Goal: Task Accomplishment & Management: Use online tool/utility

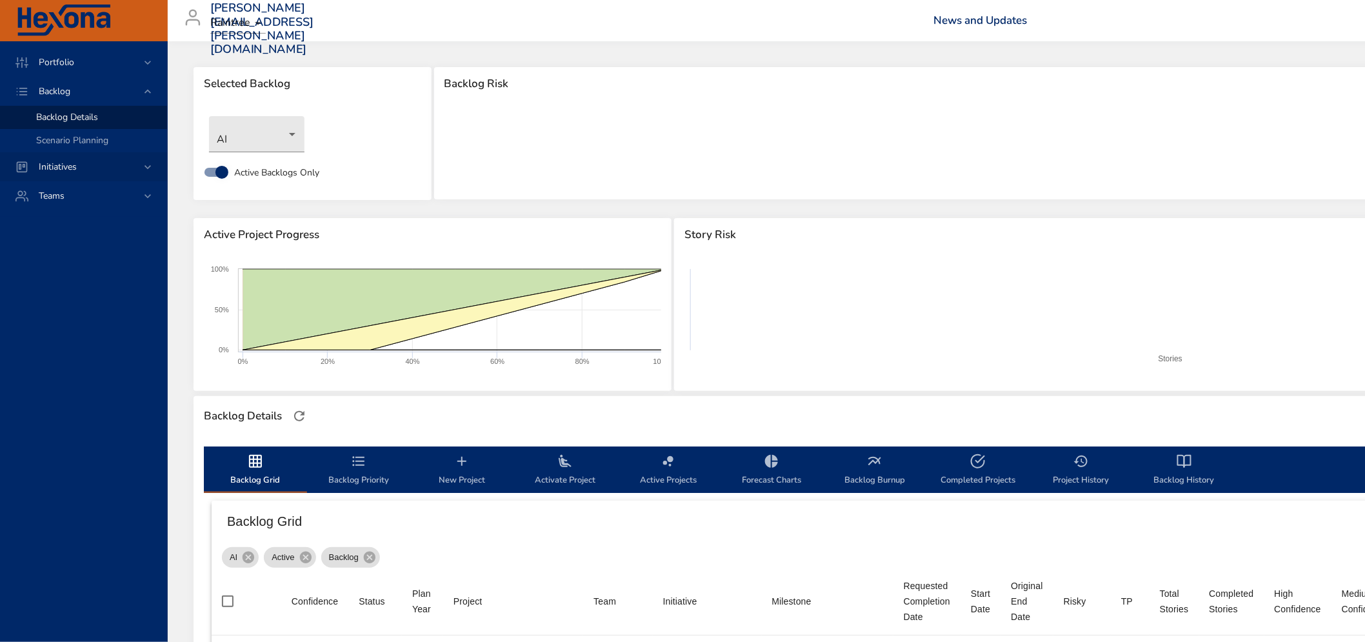
click at [81, 164] on span "Initiatives" at bounding box center [57, 167] width 59 height 12
click at [81, 168] on span "Milestone Details" at bounding box center [71, 169] width 70 height 12
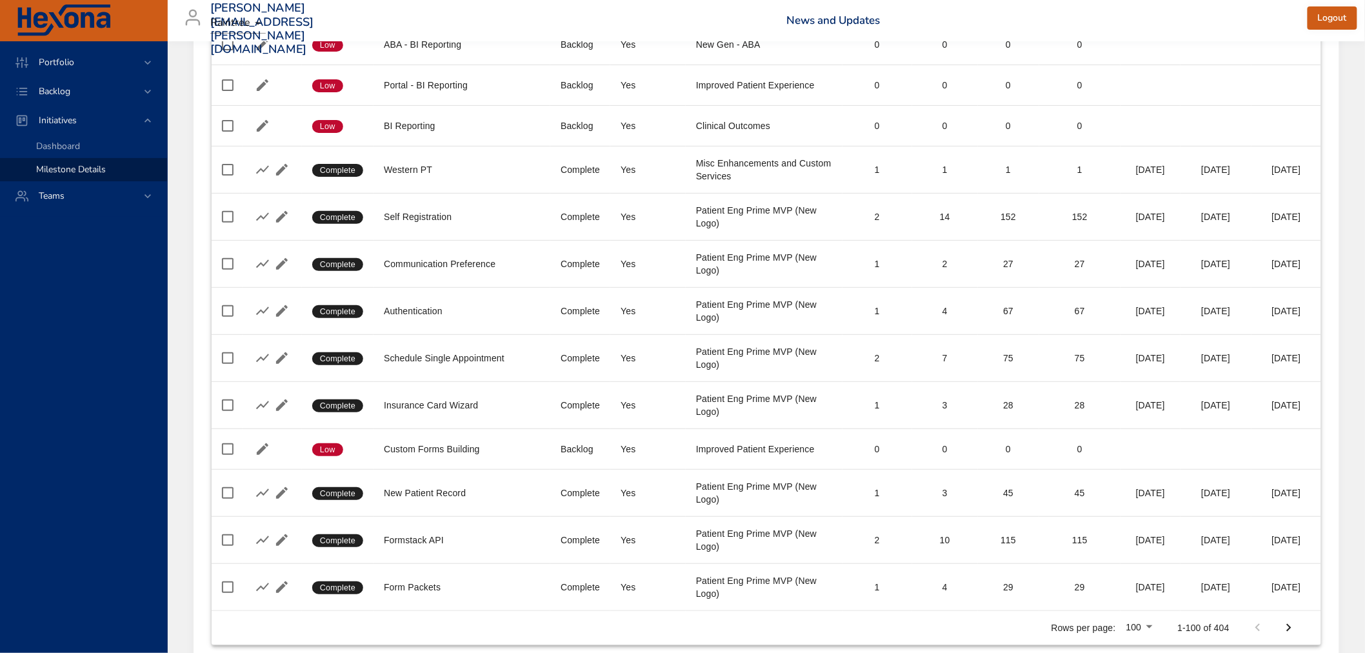
scroll to position [4229, 0]
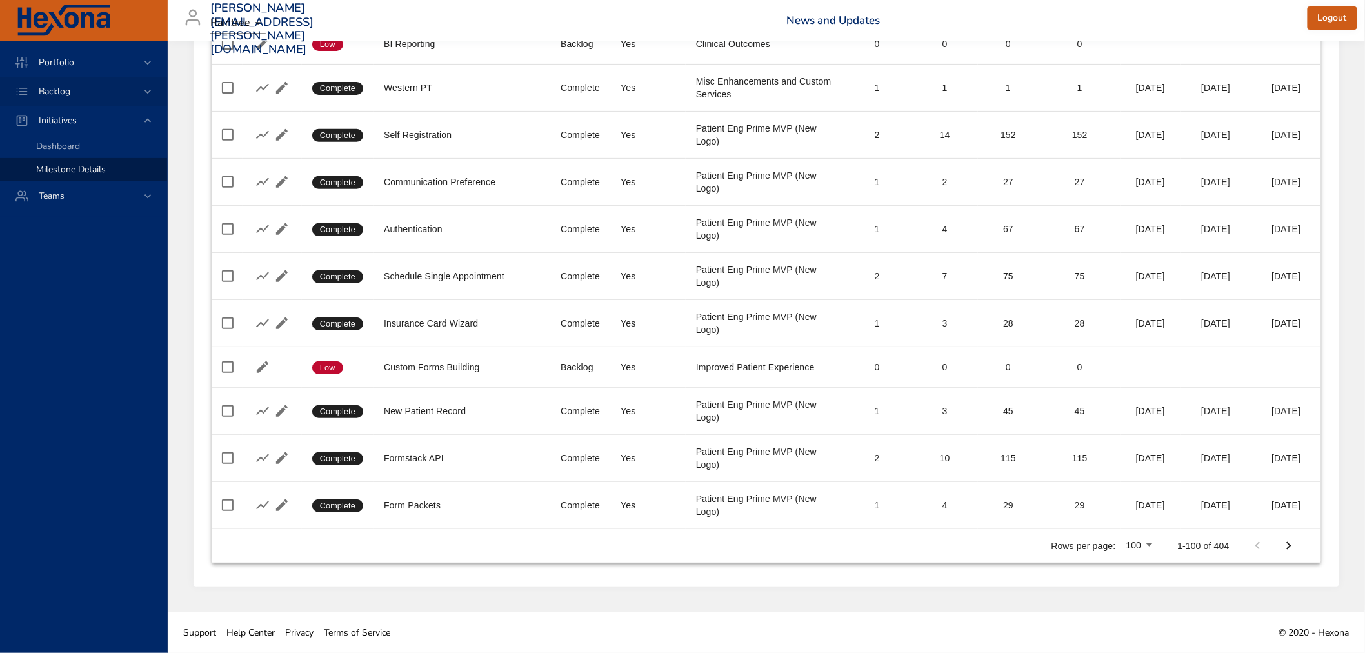
click at [79, 89] on span "Backlog" at bounding box center [54, 91] width 52 height 12
click at [81, 114] on span "Backlog Details" at bounding box center [67, 117] width 62 height 12
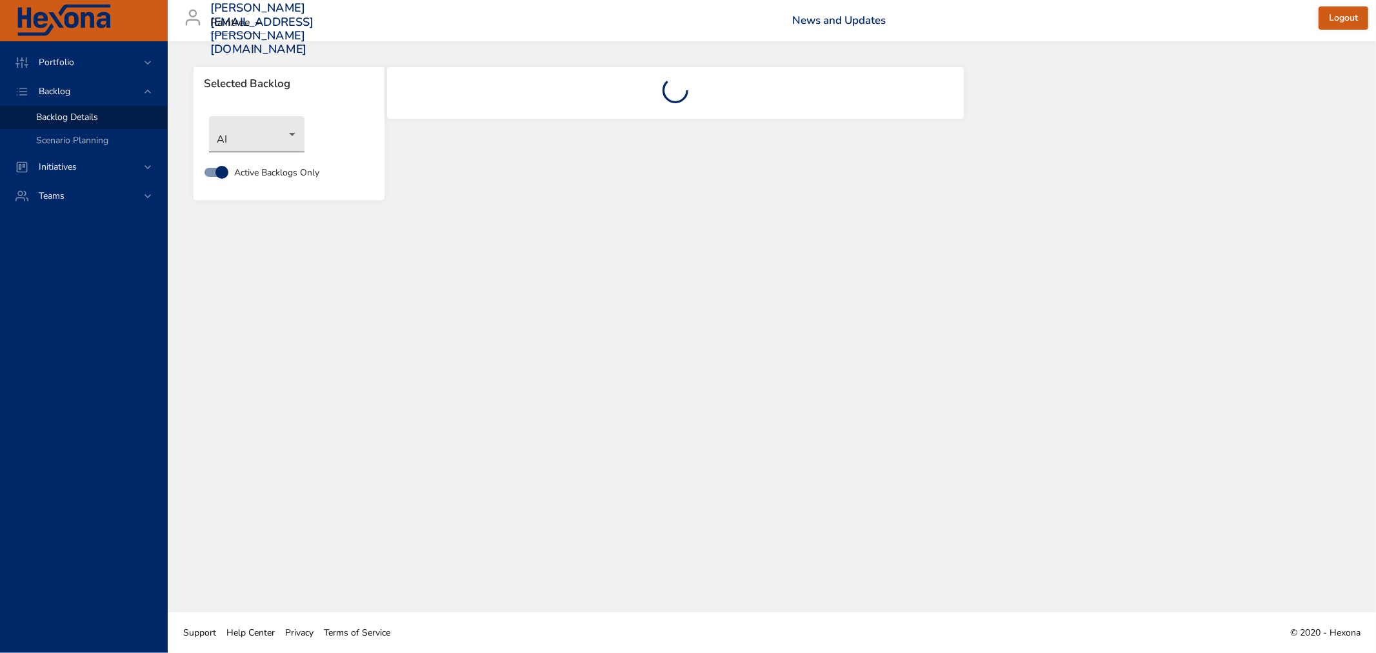
click at [259, 141] on body "Portfolio Backlog Backlog Details Scenario Planning Initiatives Teams [PERSON_N…" at bounding box center [688, 326] width 1376 height 653
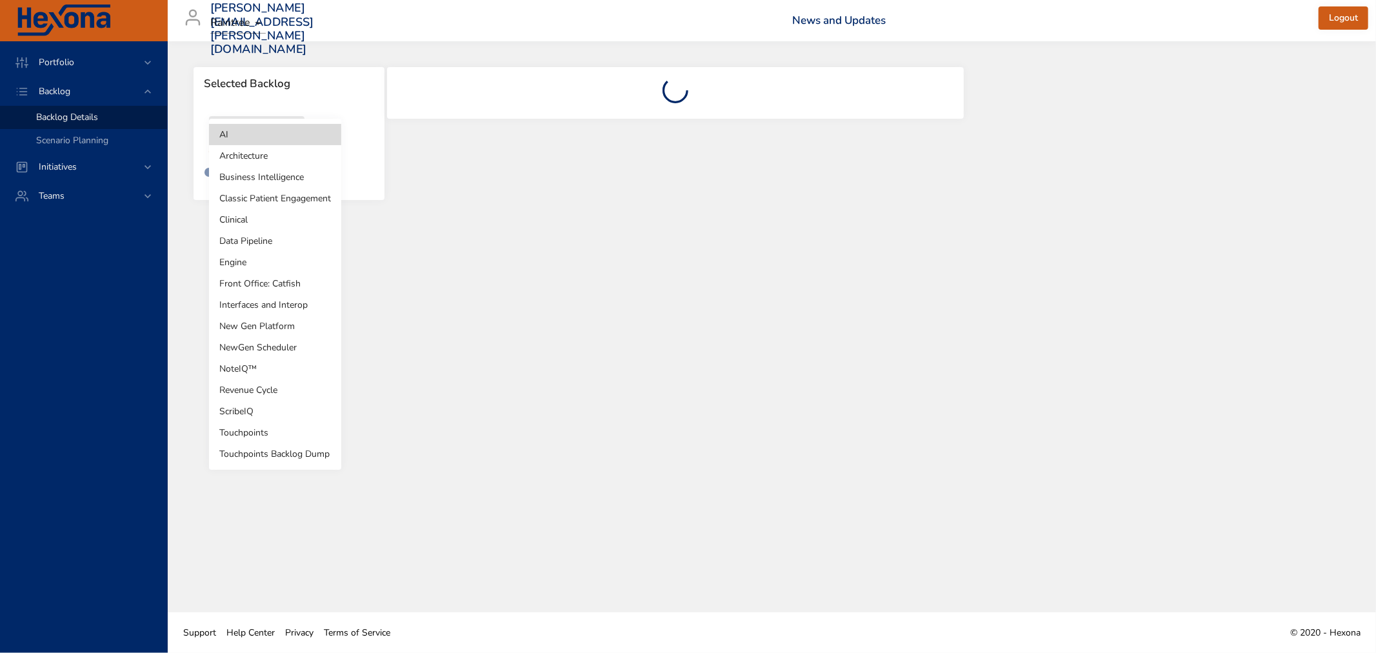
click at [270, 301] on li "Interfaces and Interop" at bounding box center [275, 304] width 132 height 21
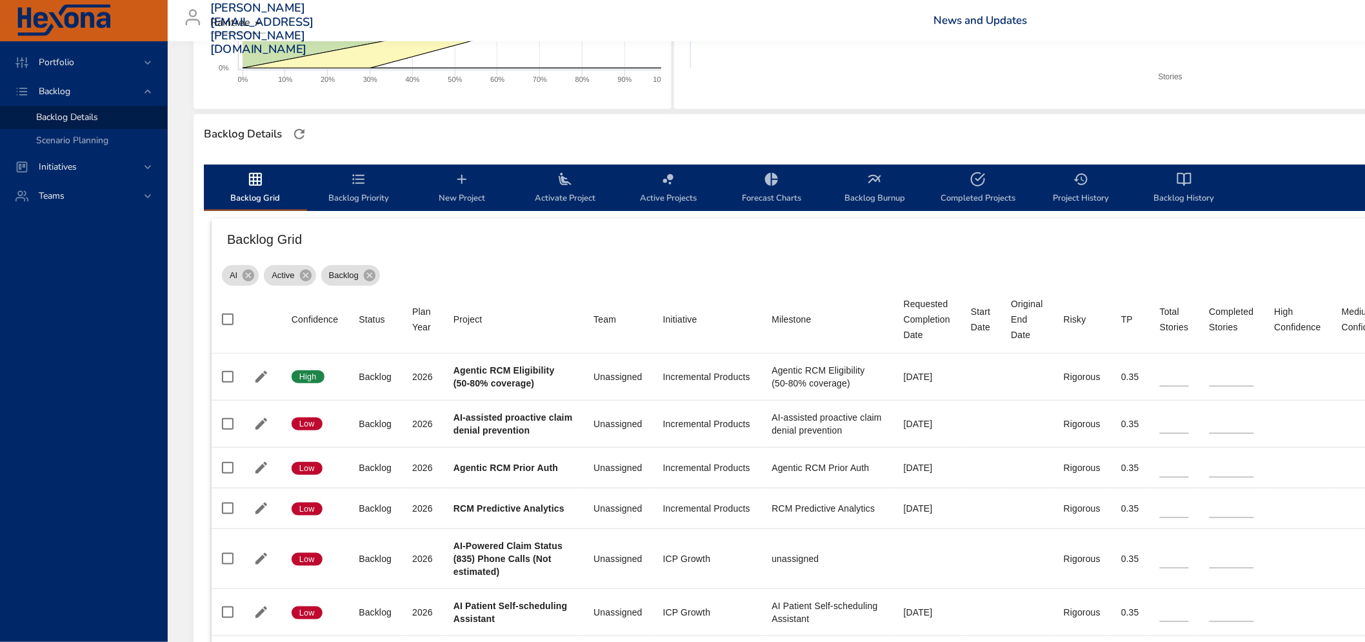
scroll to position [286, 0]
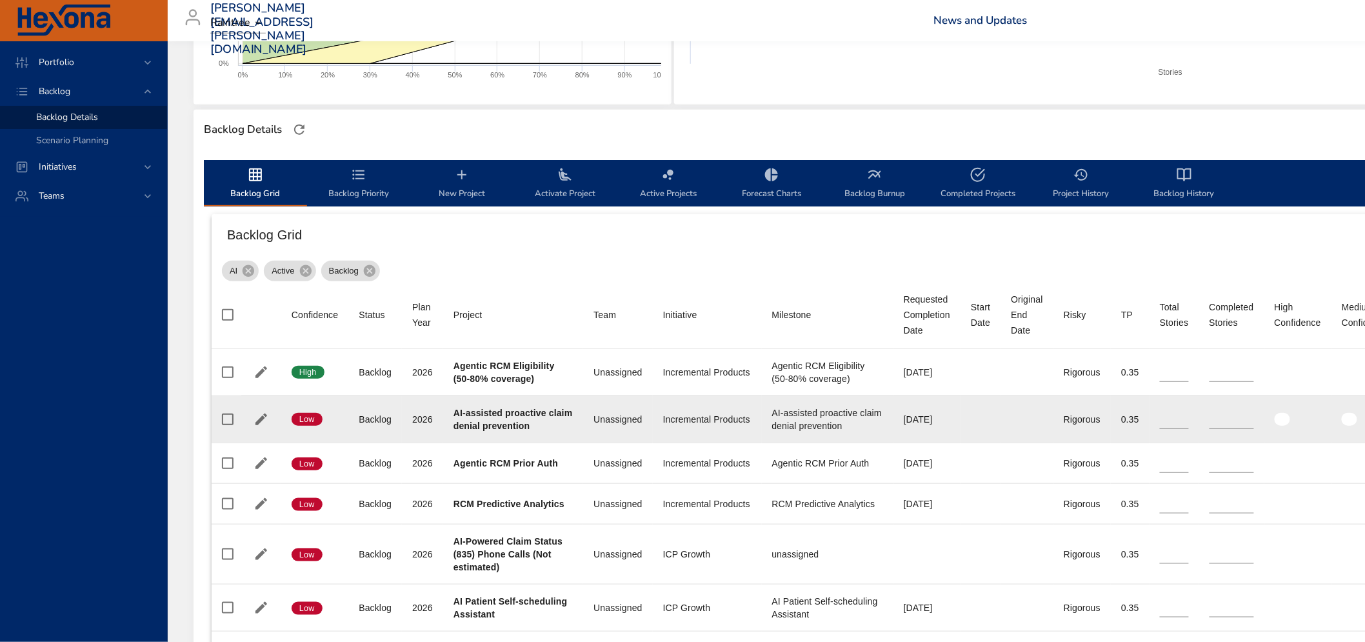
type input "**"
type input "*"
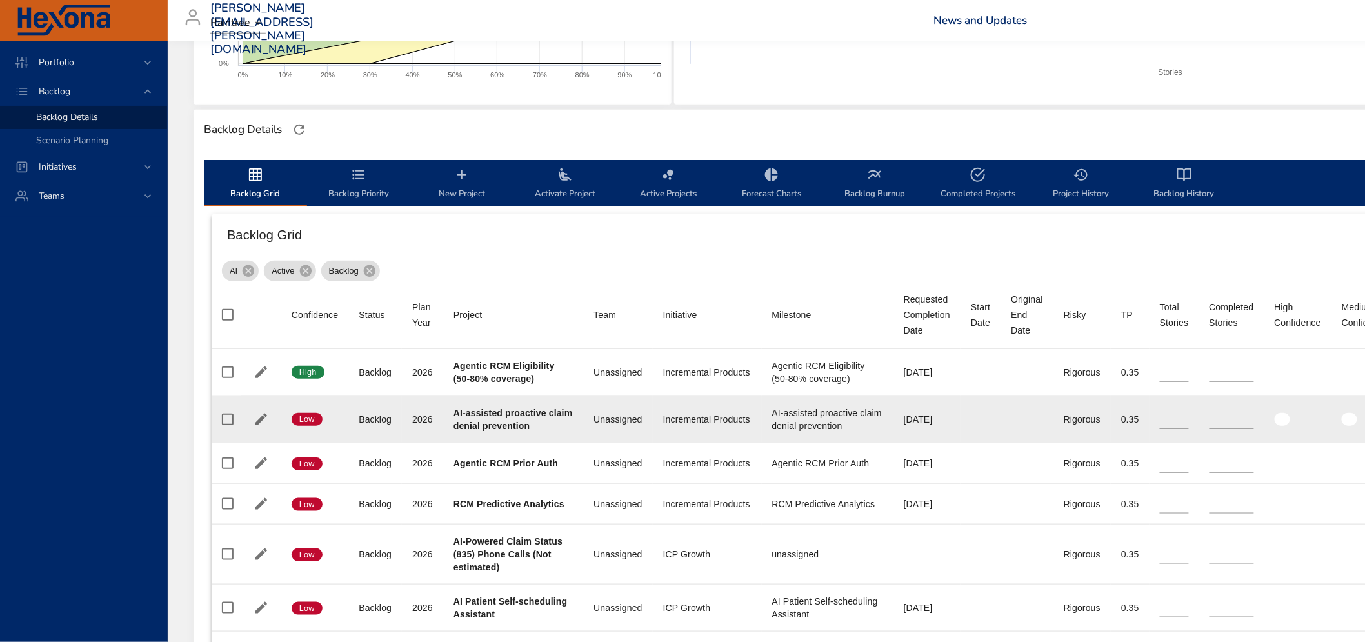
type input "*"
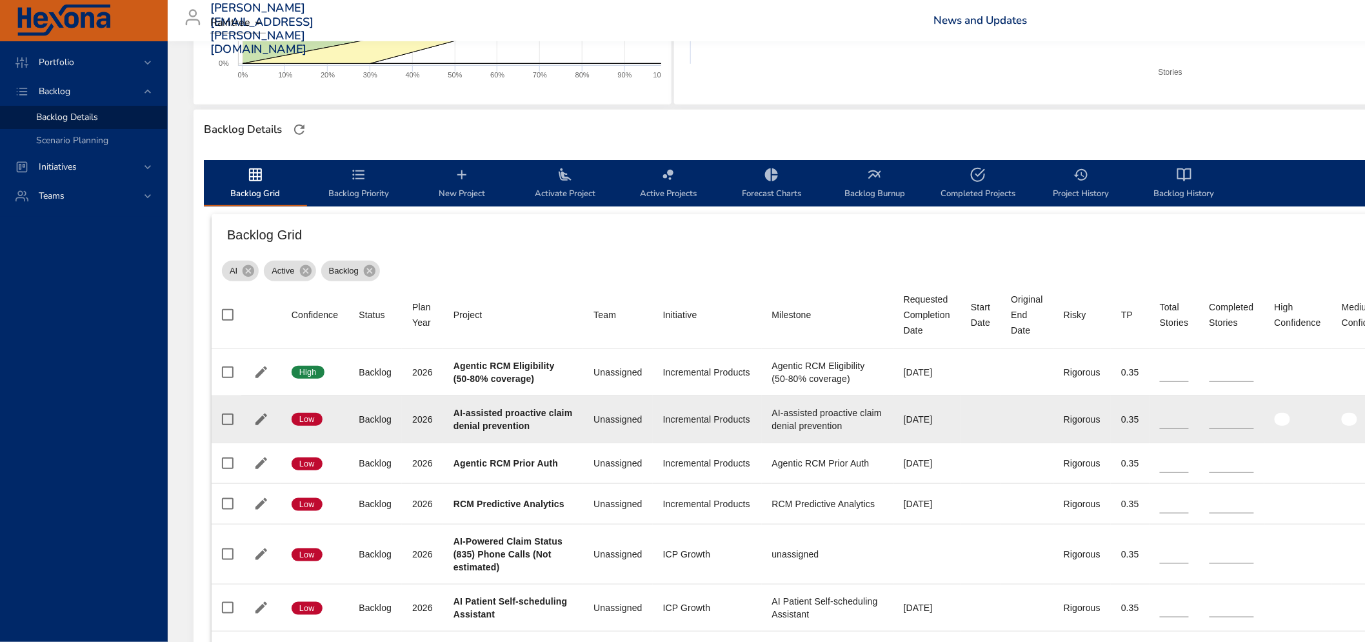
type input "*"
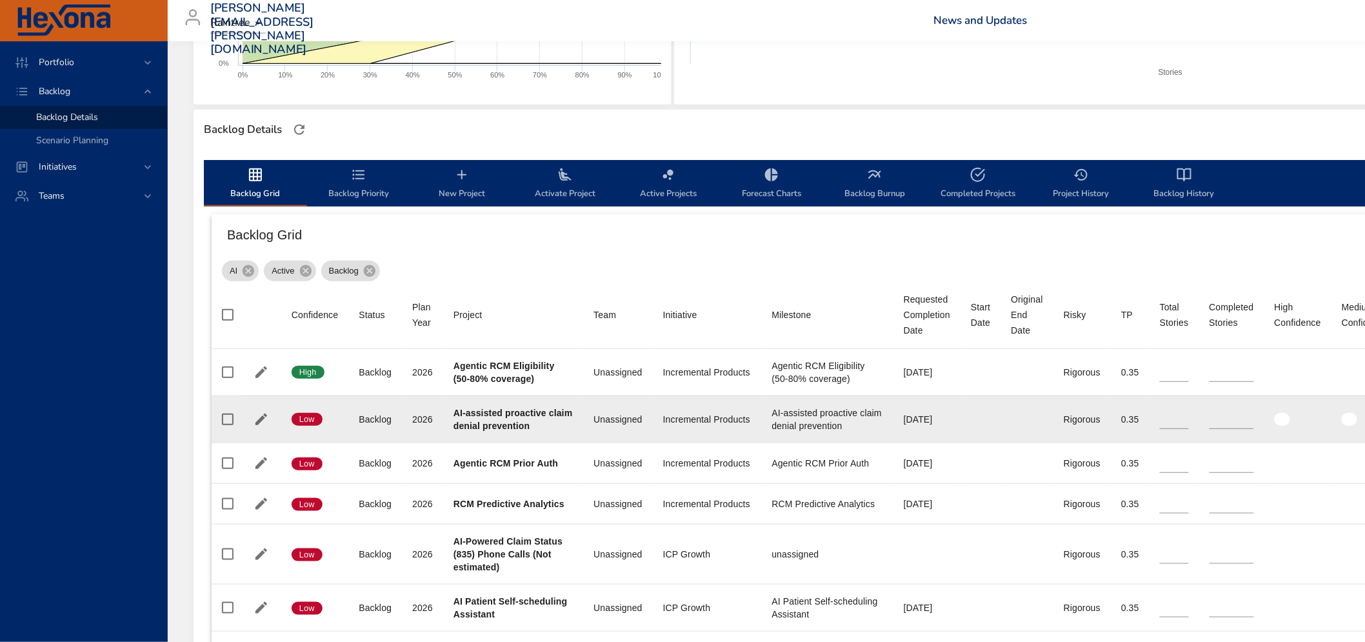
type input "*"
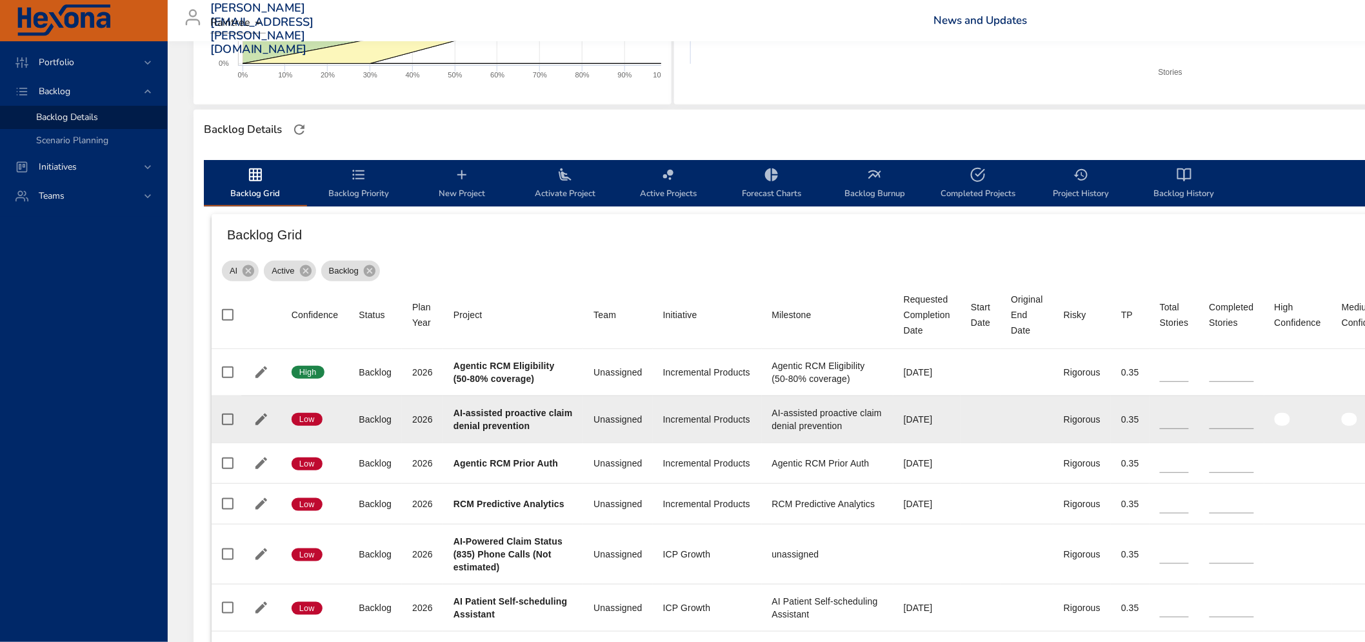
type input "*"
type input "**"
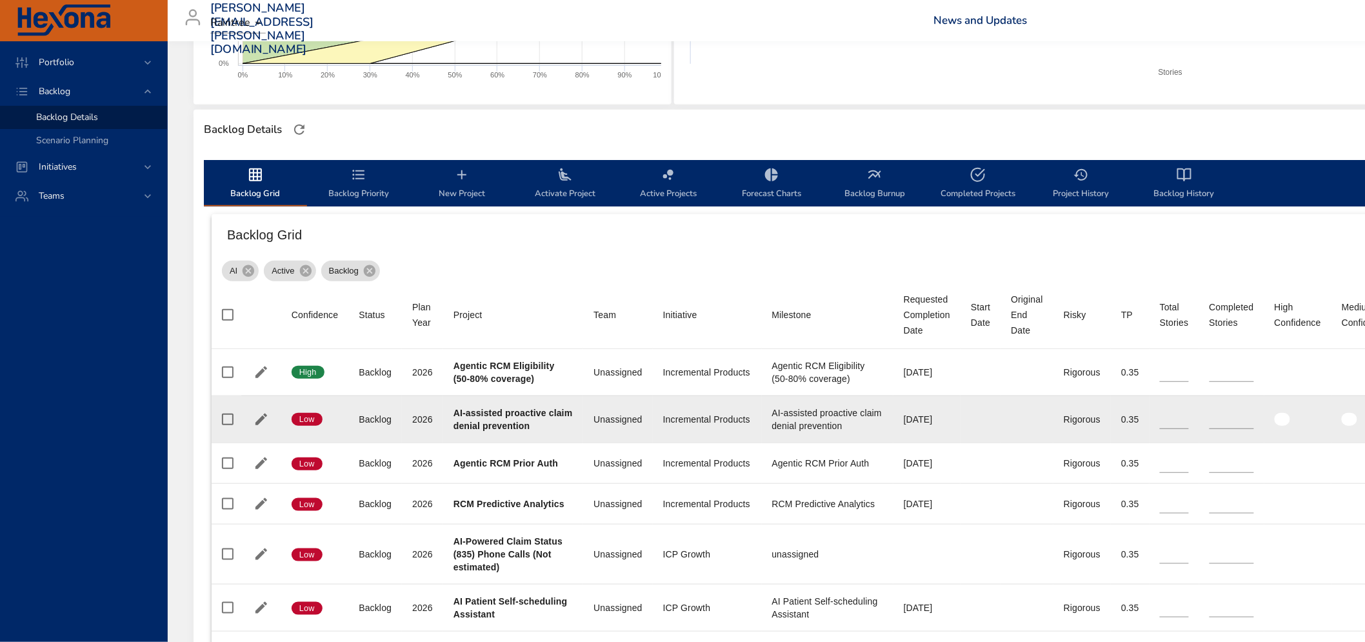
type input "**"
type input "*"
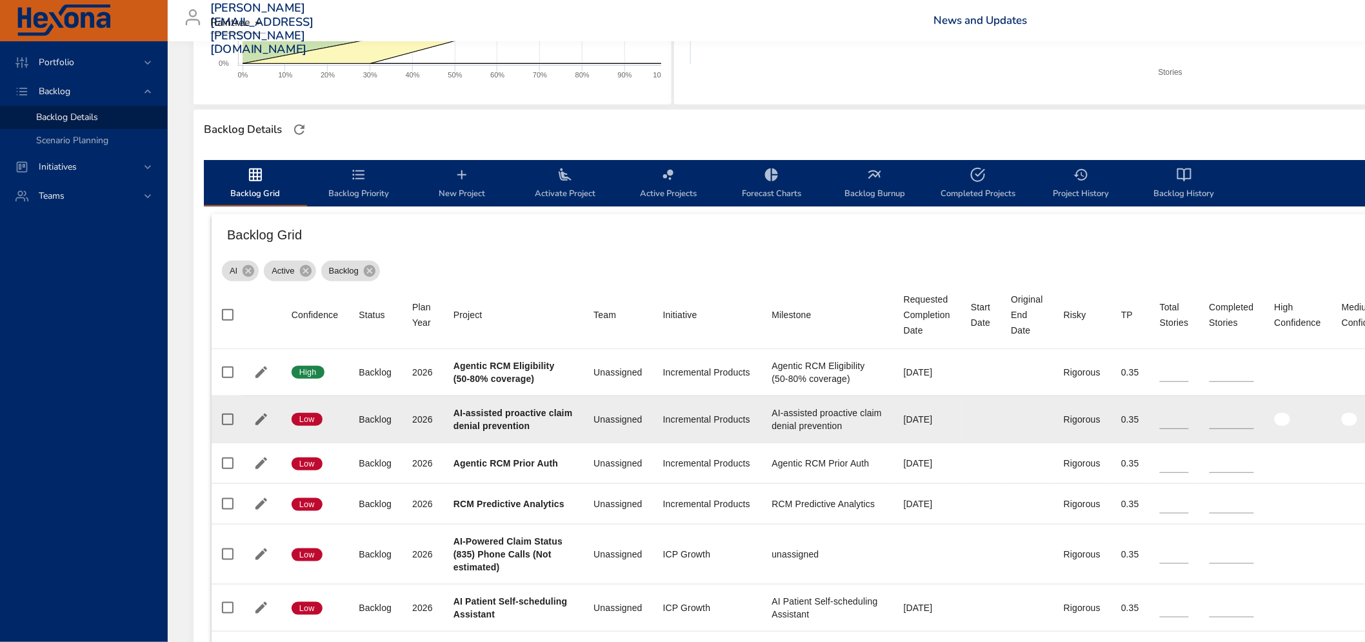
type input "*"
type input "**"
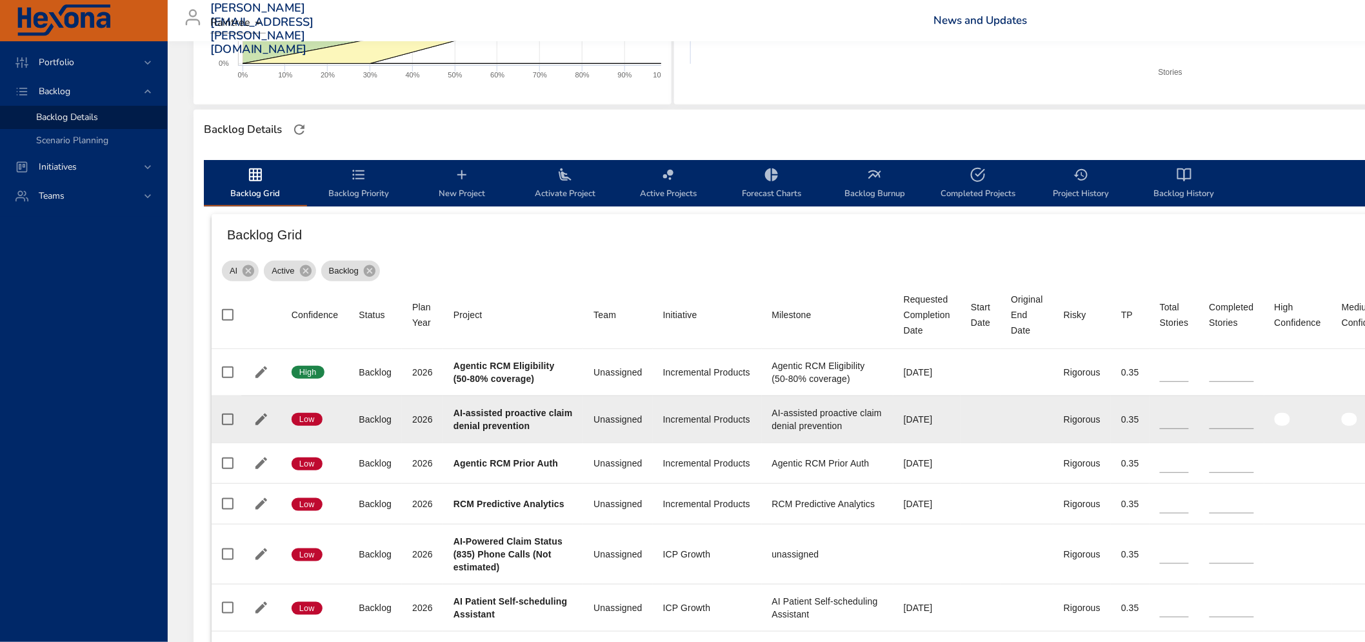
type input "**"
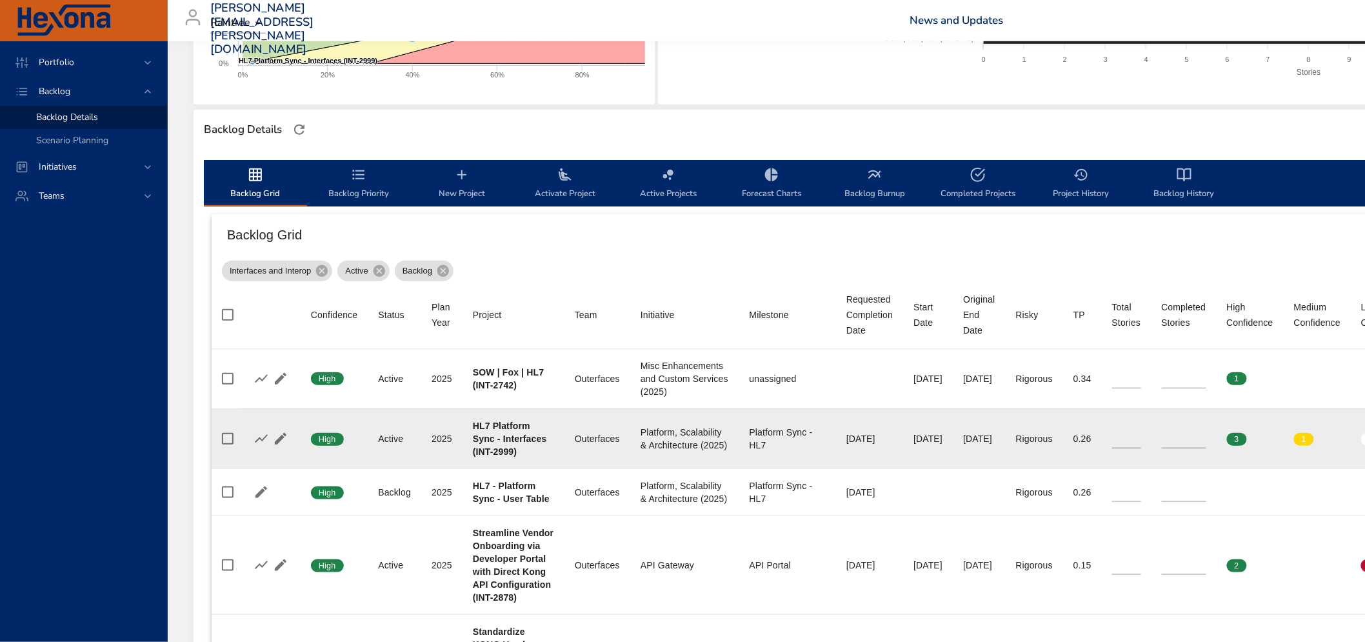
click at [750, 428] on div "Platform Sync - HL7" at bounding box center [787, 439] width 76 height 26
drag, startPoint x: 753, startPoint y: 428, endPoint x: 780, endPoint y: 435, distance: 28.6
click at [780, 435] on div "Platform Sync - HL7" at bounding box center [787, 439] width 76 height 26
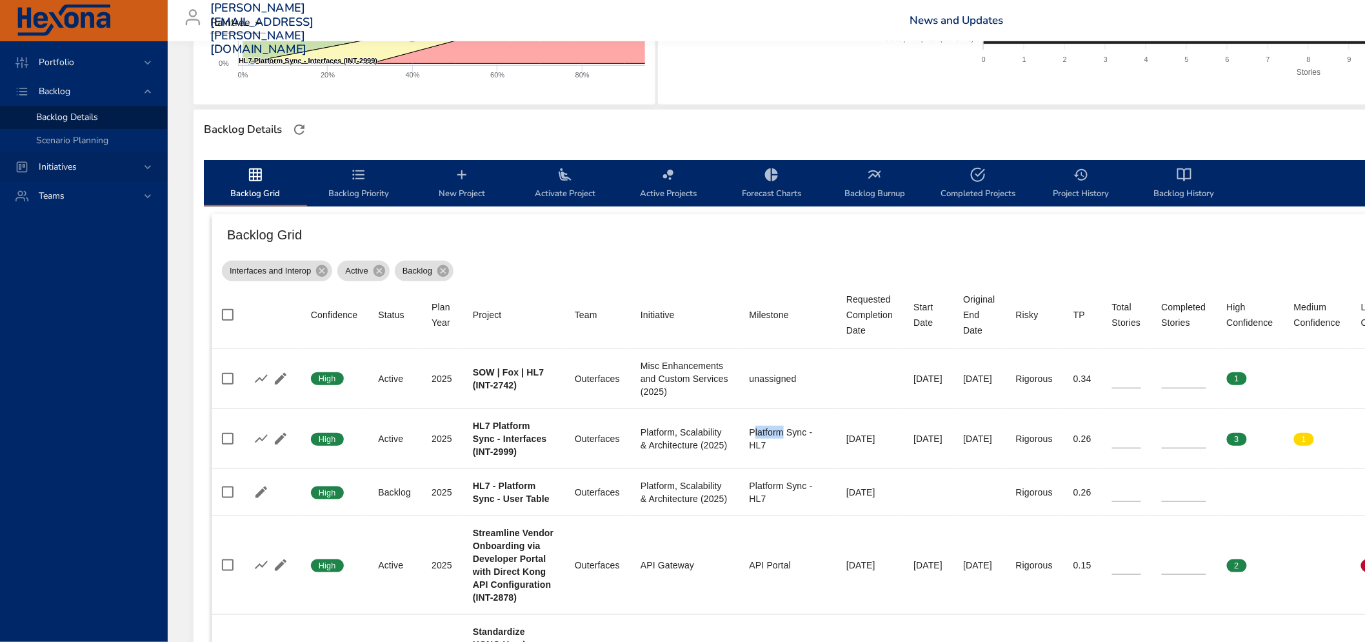
click at [72, 161] on span "Initiatives" at bounding box center [57, 167] width 59 height 12
click at [71, 142] on span "Dashboard" at bounding box center [58, 146] width 44 height 12
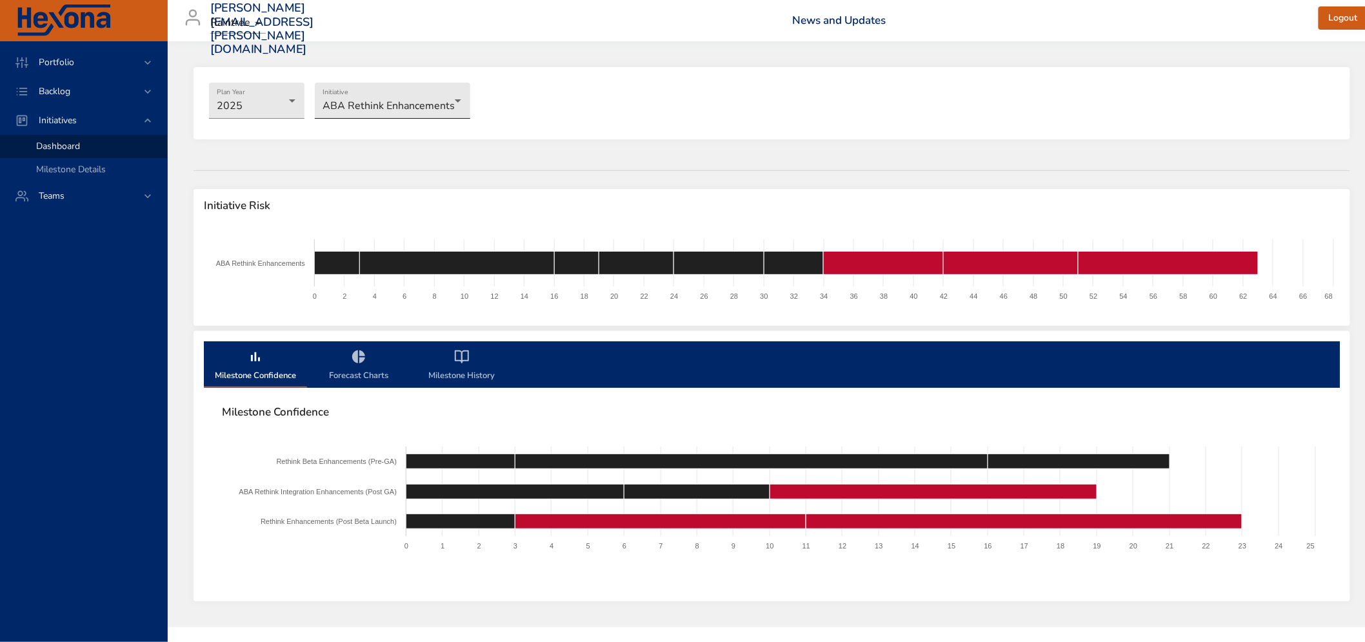
click at [404, 89] on body "Portfolio Backlog Initiatives Dashboard Milestone Details Teams [PERSON_NAME][E…" at bounding box center [682, 321] width 1365 height 642
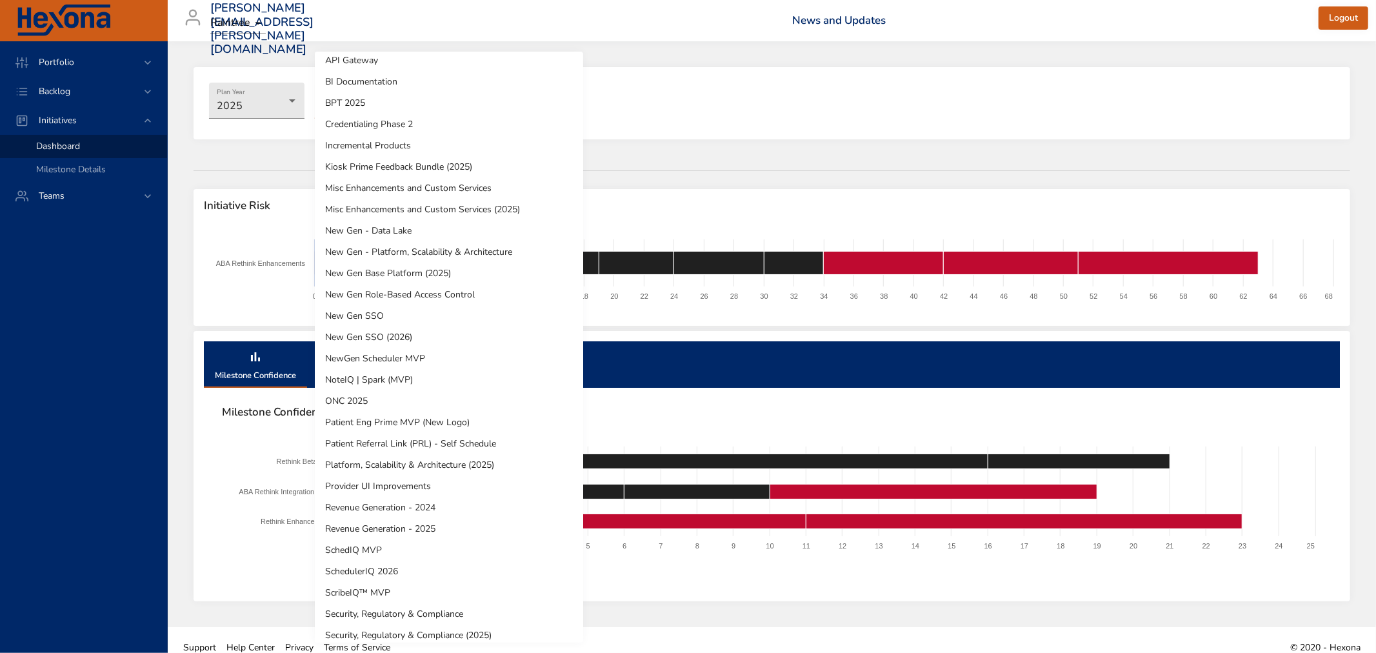
scroll to position [72, 0]
click at [272, 104] on div at bounding box center [688, 326] width 1376 height 653
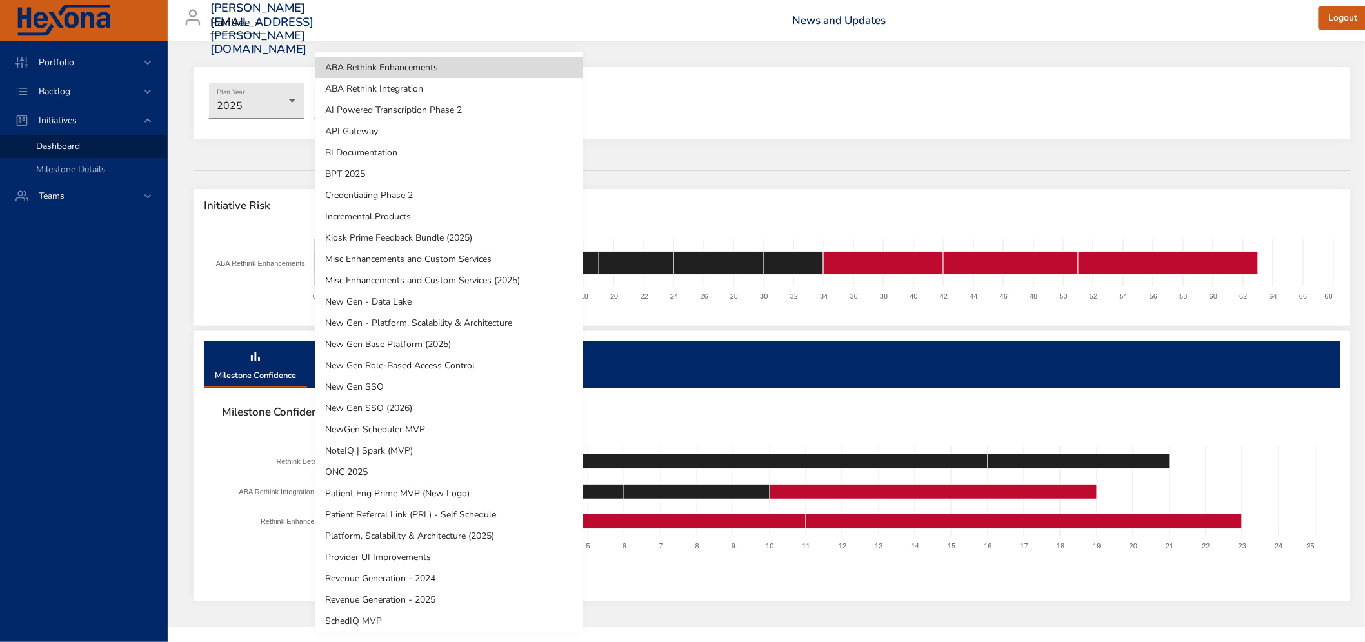
click at [365, 101] on body "Portfolio Backlog Initiatives Dashboard Milestone Details Teams [PERSON_NAME][E…" at bounding box center [682, 321] width 1365 height 642
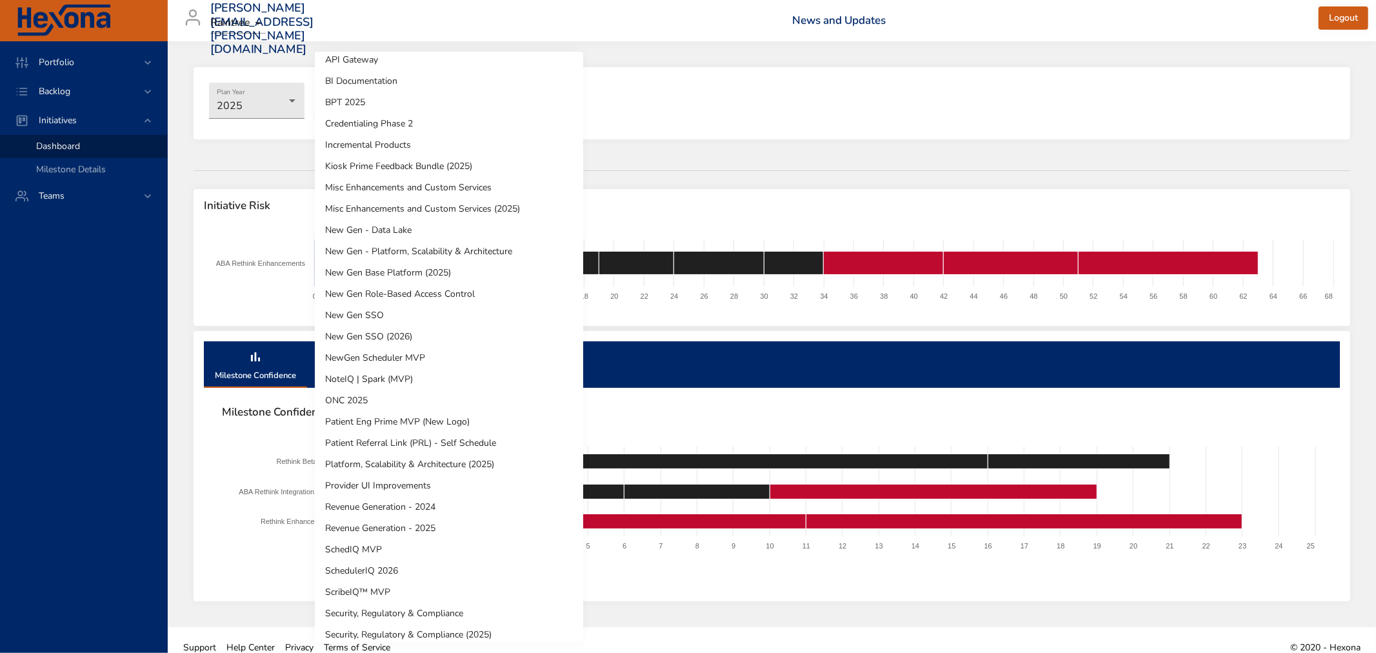
click at [446, 466] on li "Platform, Scalability & Architecture (2025)" at bounding box center [449, 463] width 268 height 21
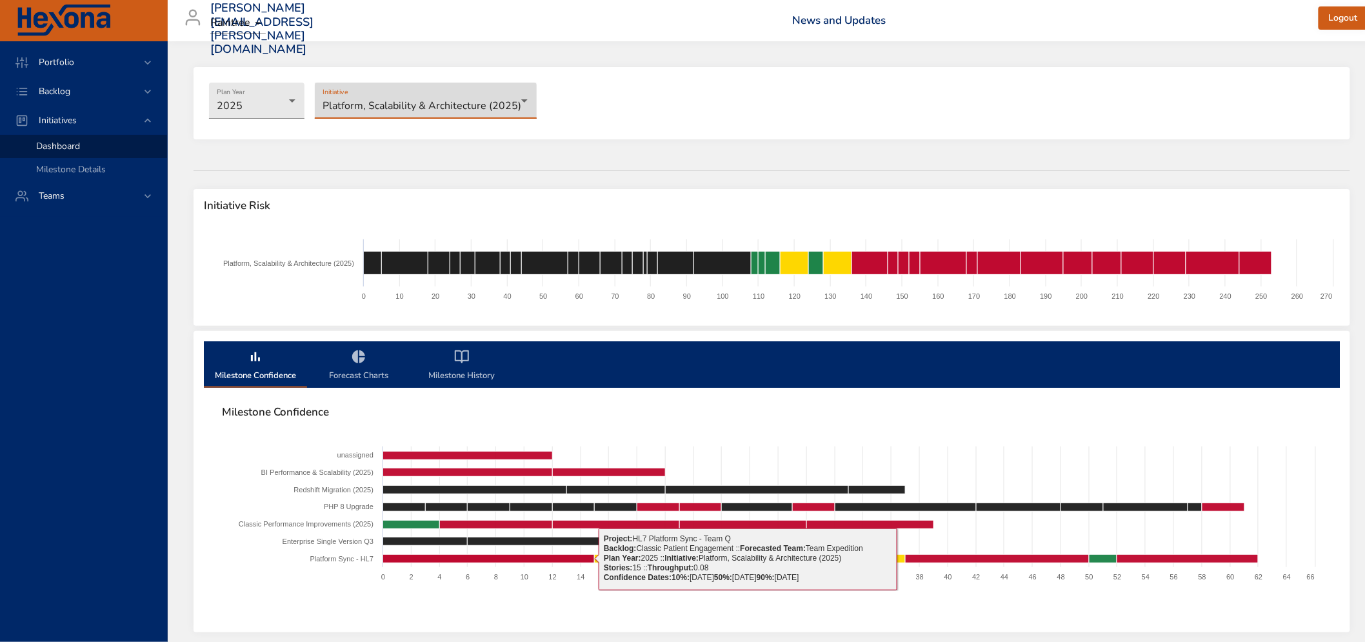
click at [364, 556] on text "Platform Sync - HL7" at bounding box center [341, 559] width 63 height 8
